Goal: Obtain resource: Download file/media

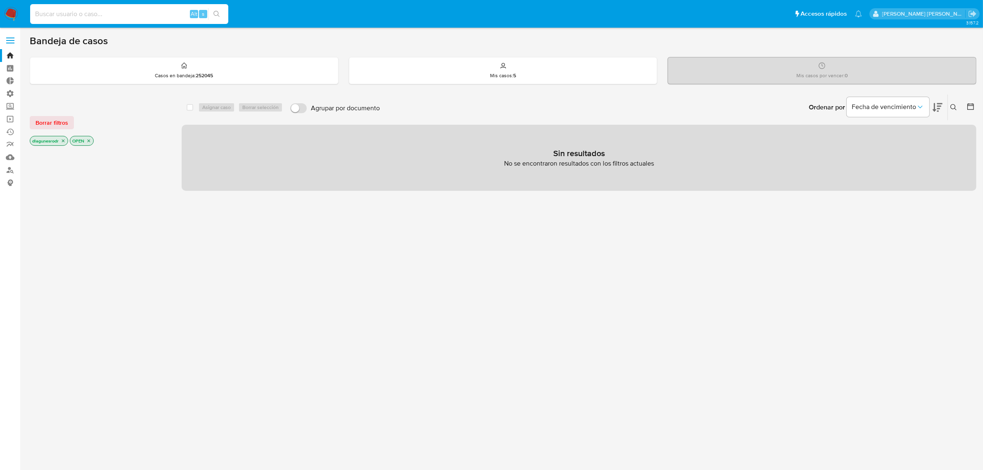
click at [91, 12] on input at bounding box center [129, 14] width 198 height 11
paste input "AoEhGlhXRQkyueNdCw1RNxBI"
type input "AoEhGlhXRQkyueNdCw1RNxBI"
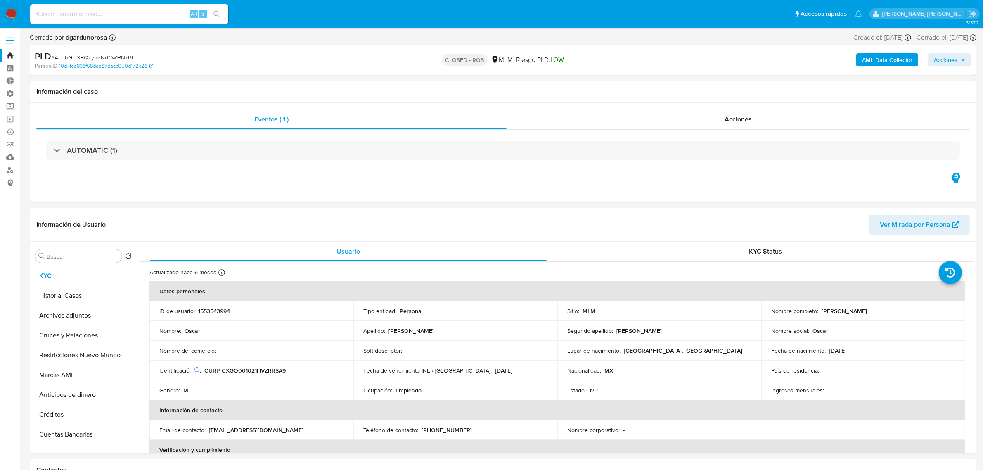
select select "10"
click at [73, 317] on button "Archivos adjuntos" at bounding box center [80, 315] width 97 height 20
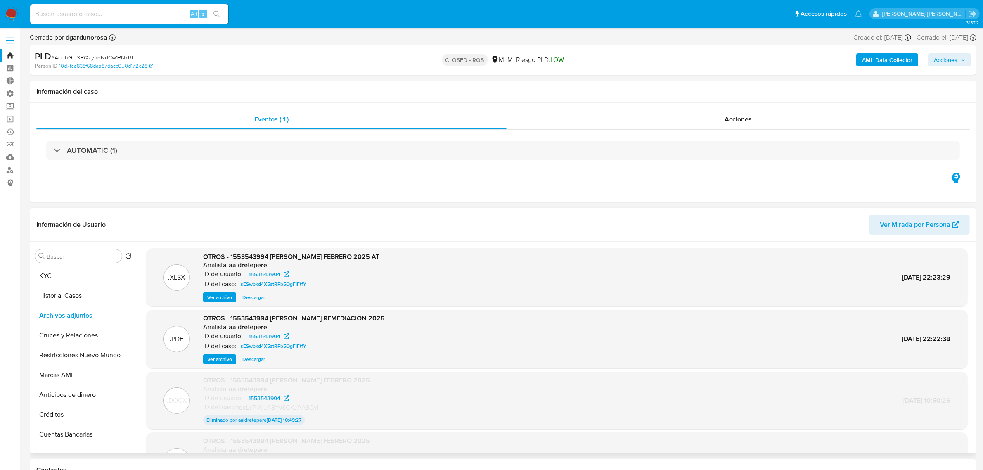
click at [252, 358] on span "Descargar" at bounding box center [253, 359] width 23 height 8
